Goal: Communication & Community: Answer question/provide support

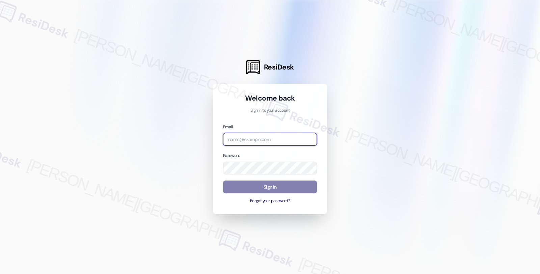
click at [256, 139] on input "email" at bounding box center [270, 139] width 94 height 13
click at [251, 142] on input "amp" at bounding box center [270, 139] width 94 height 13
type input "amp"
click at [416, 89] on div at bounding box center [270, 137] width 540 height 274
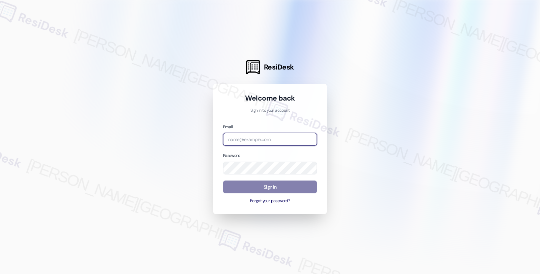
click at [248, 142] on input "email" at bounding box center [270, 139] width 94 height 13
click at [0, 274] on com-1password-button at bounding box center [0, 274] width 0 height 0
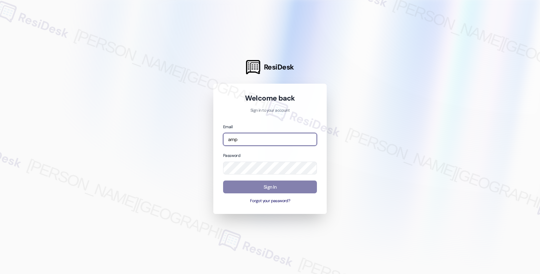
click at [0, 274] on com-1password-button at bounding box center [0, 274] width 0 height 0
type input "automated-surveys-amp-fides.ochoa@amp.com"
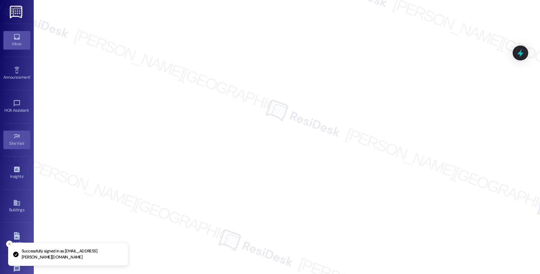
drag, startPoint x: 18, startPoint y: 42, endPoint x: 21, endPoint y: 41, distance: 3.5
click at [18, 42] on div "Inbox" at bounding box center [17, 43] width 34 height 7
